Goal: Navigation & Orientation: Find specific page/section

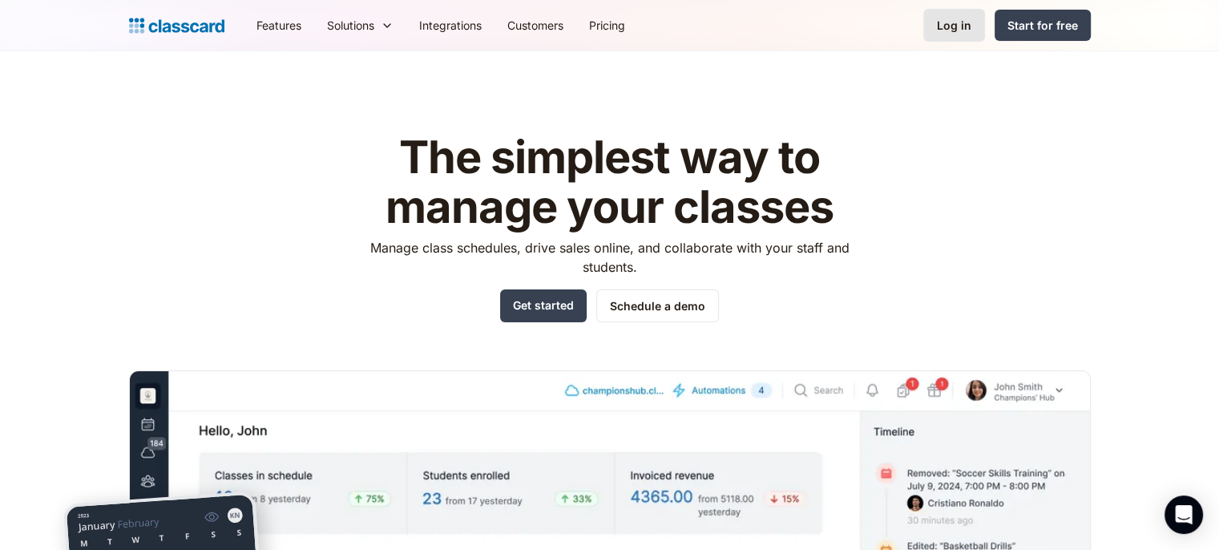
click at [951, 28] on div "Log in" at bounding box center [954, 25] width 34 height 17
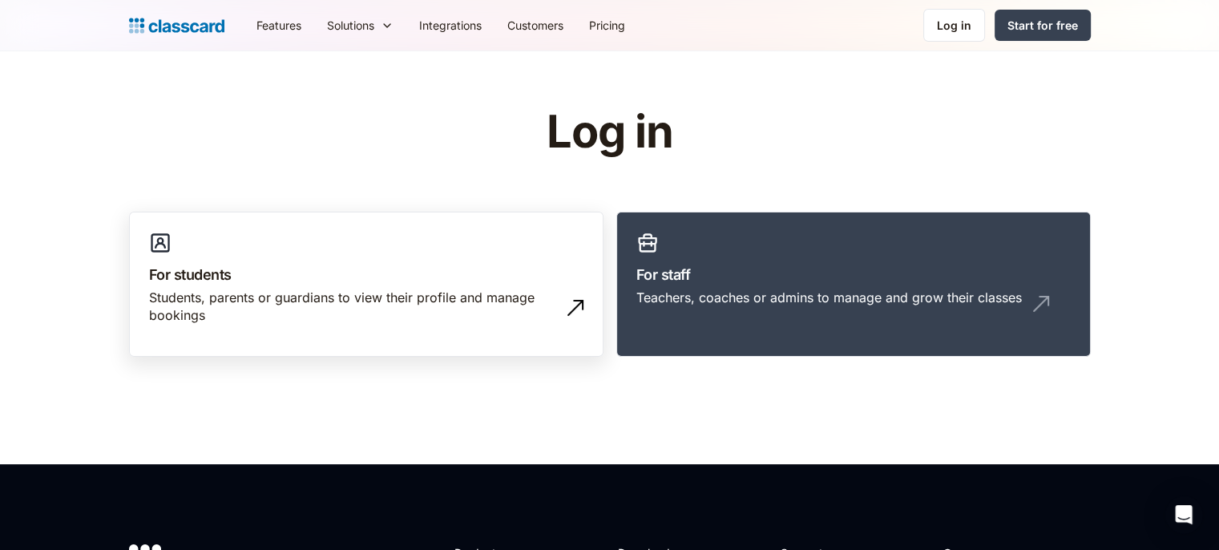
click at [401, 301] on div "Students, parents or guardians to view their profile and manage bookings" at bounding box center [350, 307] width 402 height 36
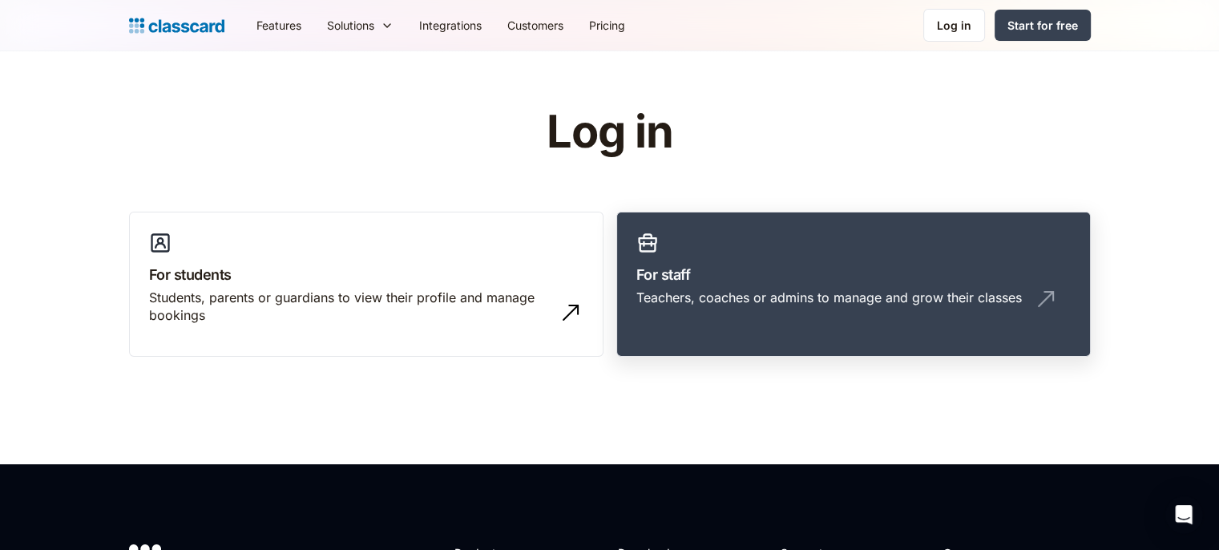
click at [895, 289] on div "Teachers, coaches or admins to manage and grow their classes" at bounding box center [830, 298] width 386 height 18
